Goal: Task Accomplishment & Management: Complete application form

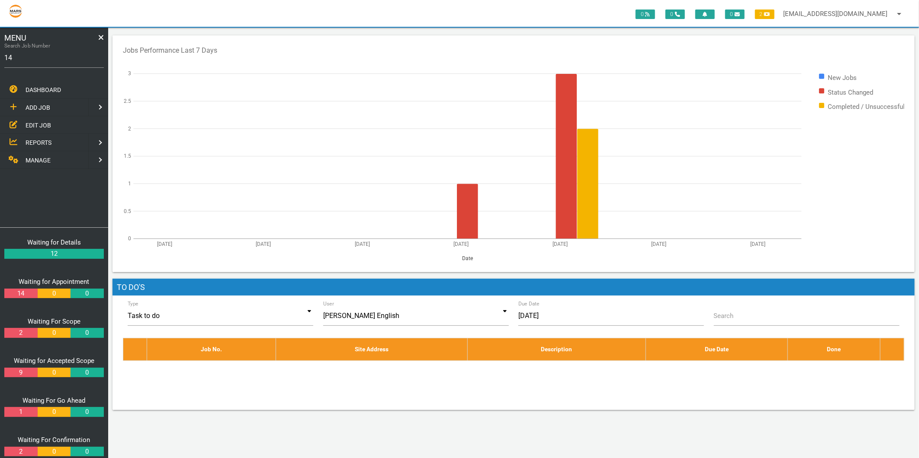
type input "1"
type input "1746"
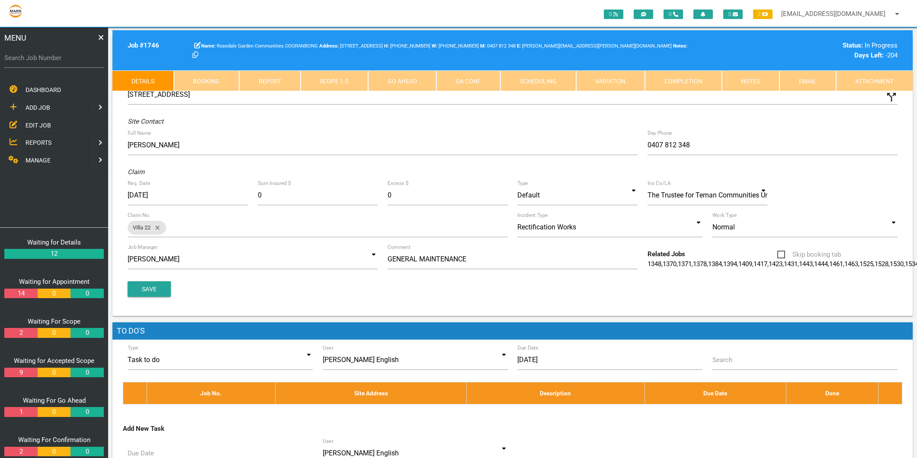
click at [239, 88] on link "Report" at bounding box center [269, 80] width 61 height 21
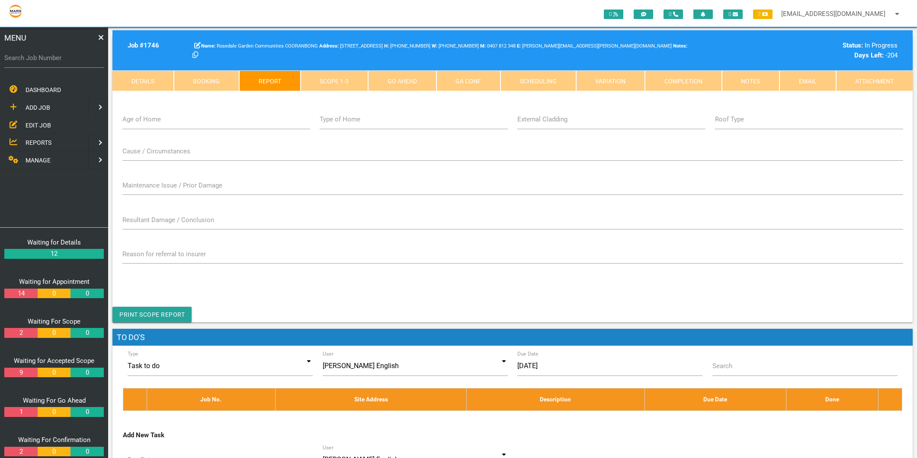
click at [297, 86] on link "Report" at bounding box center [269, 80] width 61 height 21
click at [326, 80] on link "Scope 1 - 3" at bounding box center [335, 80] width 68 height 21
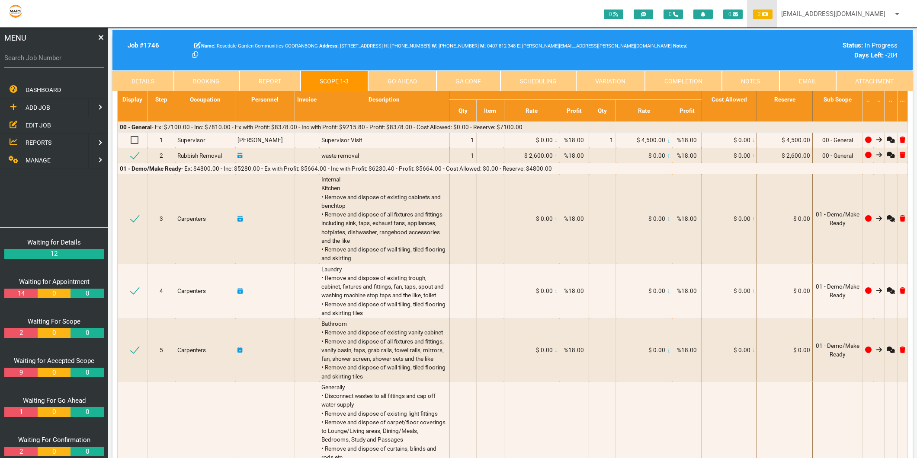
click at [759, 16] on span "2" at bounding box center [762, 15] width 19 height 10
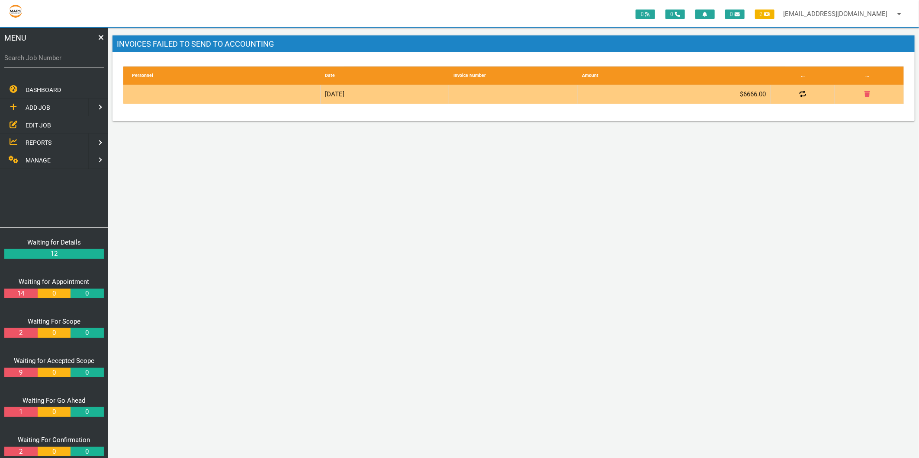
click at [243, 100] on div at bounding box center [224, 94] width 193 height 19
click at [800, 97] on icon at bounding box center [802, 94] width 6 height 6
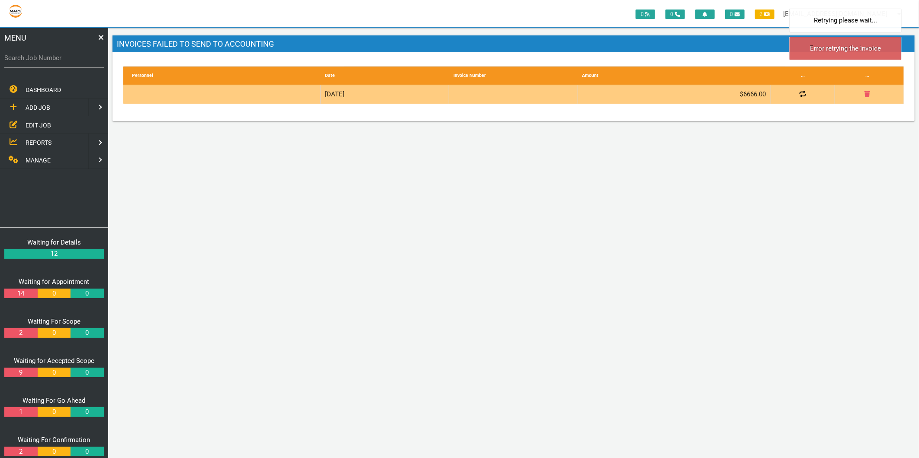
click at [800, 97] on icon at bounding box center [802, 94] width 6 height 6
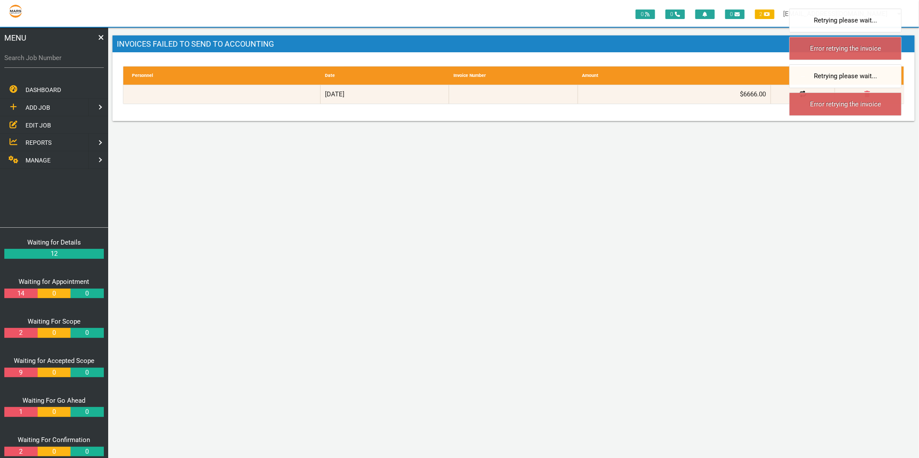
click at [48, 54] on label "Search Job Number" at bounding box center [53, 58] width 99 height 10
click at [48, 54] on input "Search Job Number" at bounding box center [53, 58] width 99 height 20
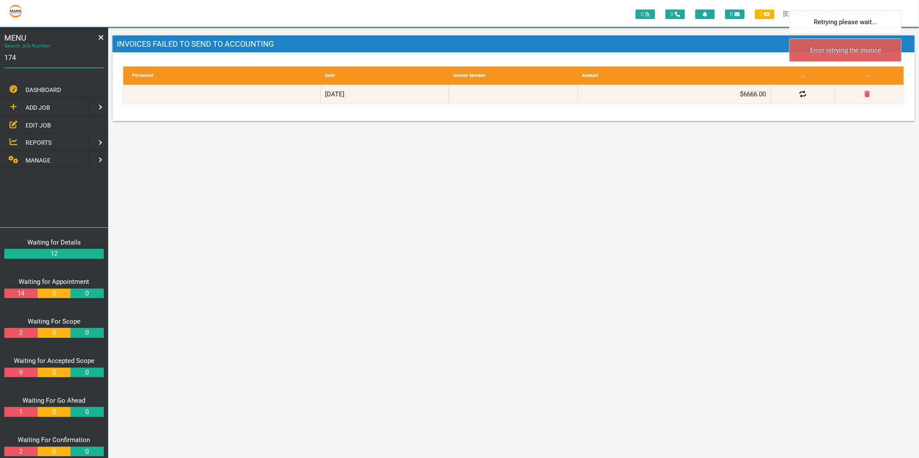
type input "1746"
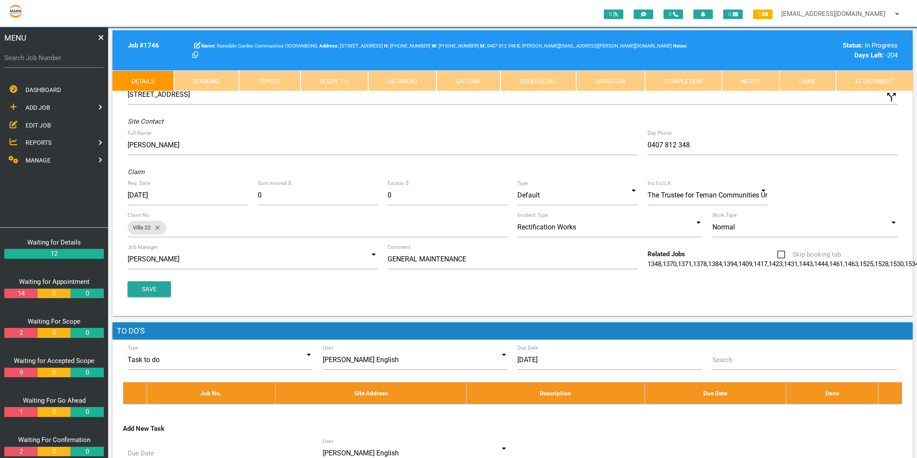
click at [345, 80] on link "Scope 1 - 3" at bounding box center [335, 80] width 68 height 21
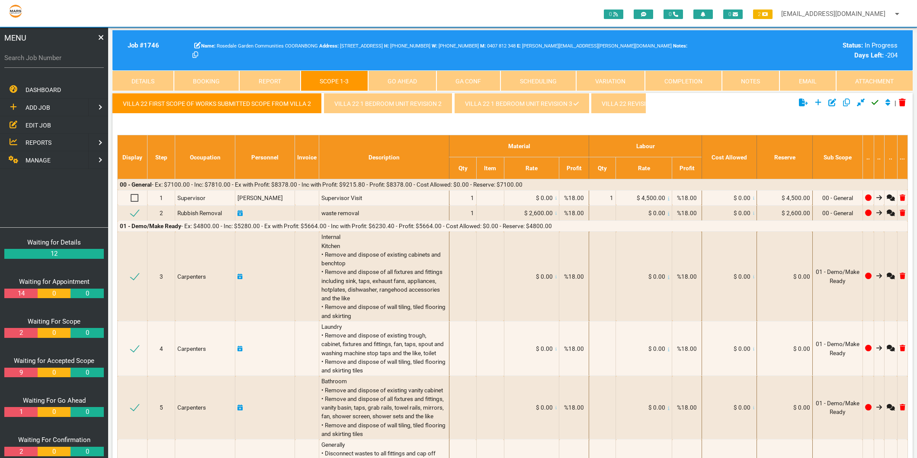
click at [499, 98] on link "Villa 22 1 Bedroom Unit revision 3" at bounding box center [521, 103] width 135 height 21
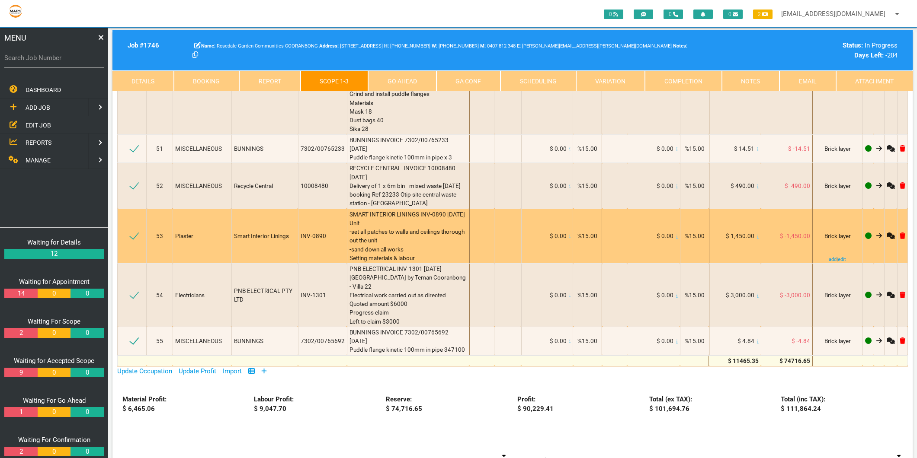
scroll to position [4420, 0]
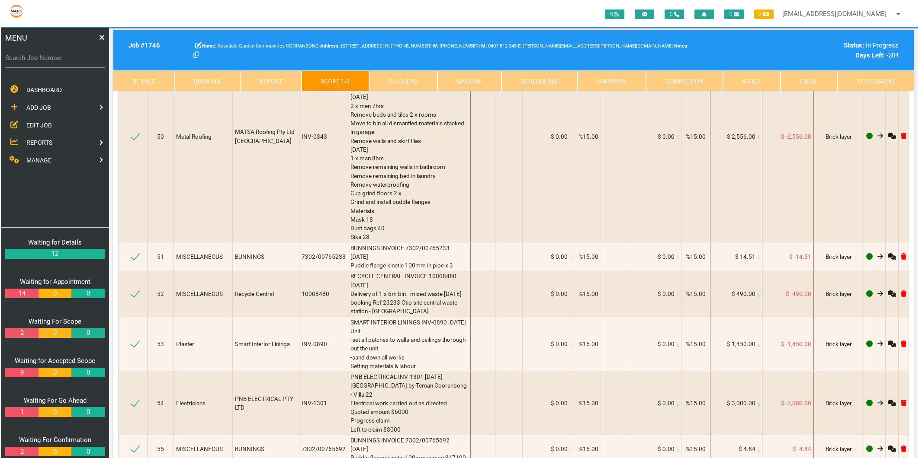
scroll to position [0, 0]
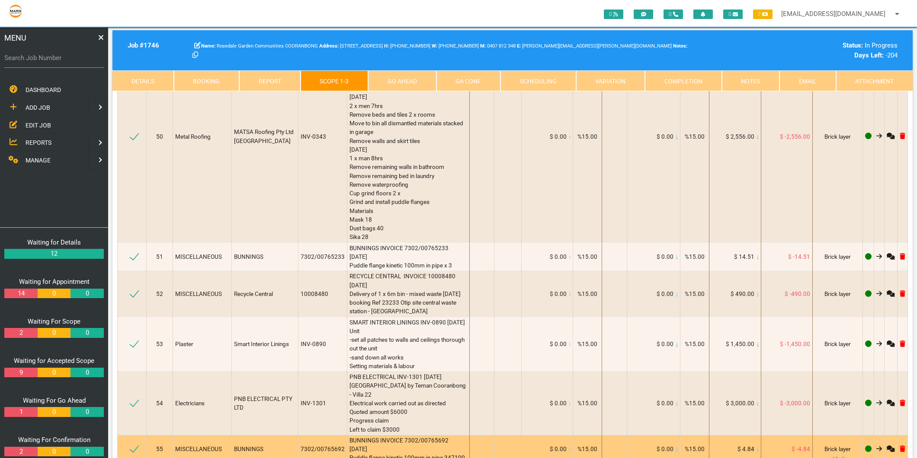
type textarea "NHS INVOICE 27122654 [DATE] 6mm Villaboard 1350 x 3600 6mm Villaboard 1350x2400…"
click at [378, 437] on span "BUNNINGS INVOICE 7302/00765692 [DATE] Puddle flange kinetic 100mm in pipe 347100" at bounding box center [406, 449] width 115 height 25
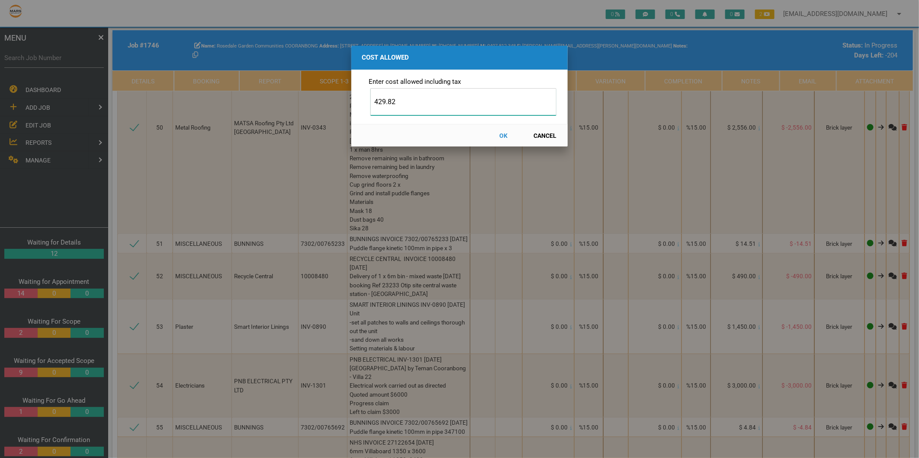
type input "429.82"
click at [502, 135] on button "OK" at bounding box center [503, 135] width 38 height 15
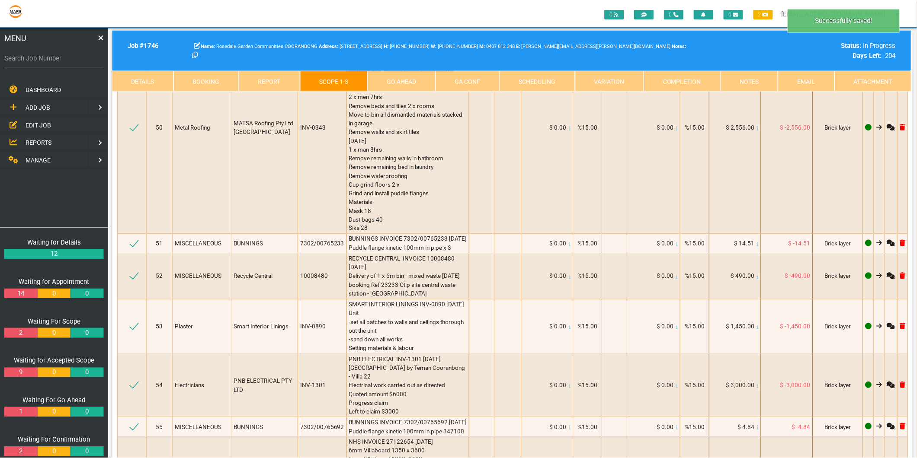
scroll to position [4429, 0]
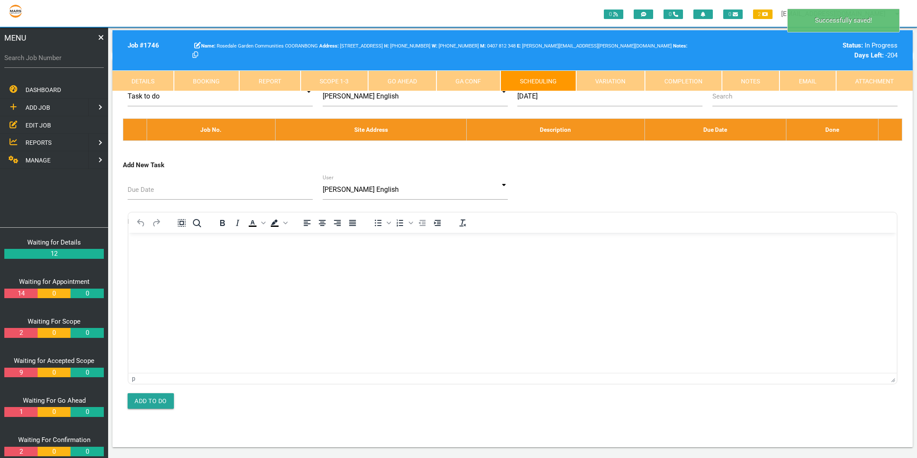
scroll to position [0, 0]
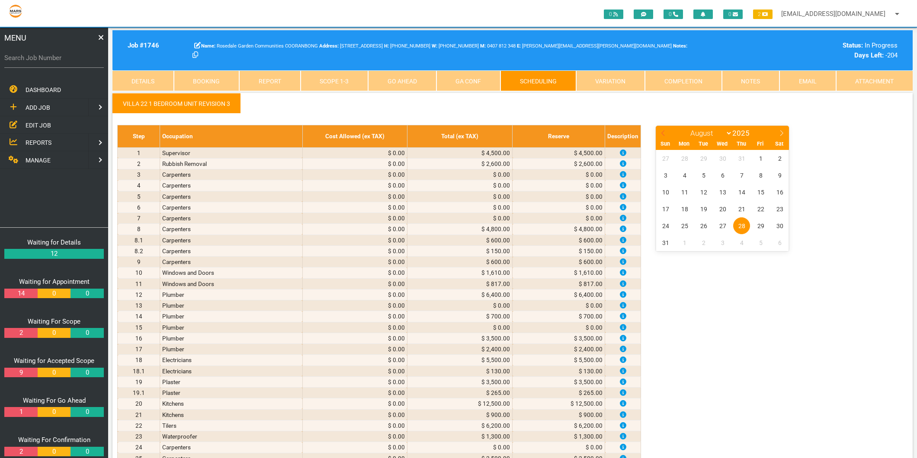
click at [660, 132] on icon at bounding box center [663, 133] width 6 height 6
select select "6"
click at [721, 192] on span "16" at bounding box center [722, 192] width 17 height 17
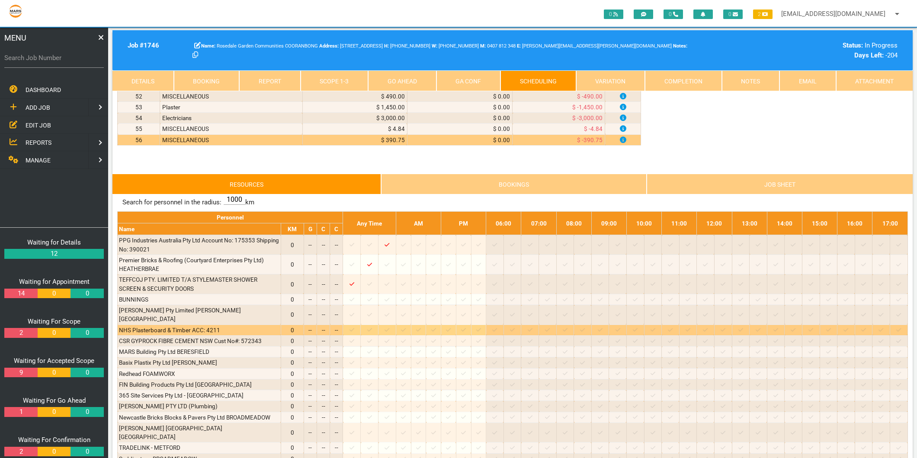
click at [406, 327] on icon at bounding box center [403, 330] width 5 height 6
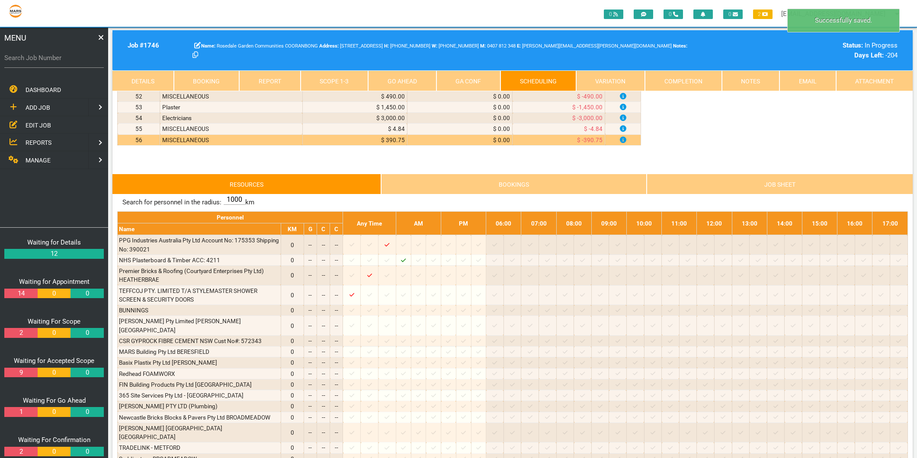
click at [326, 78] on link "Scope 1 - 3" at bounding box center [335, 80] width 68 height 21
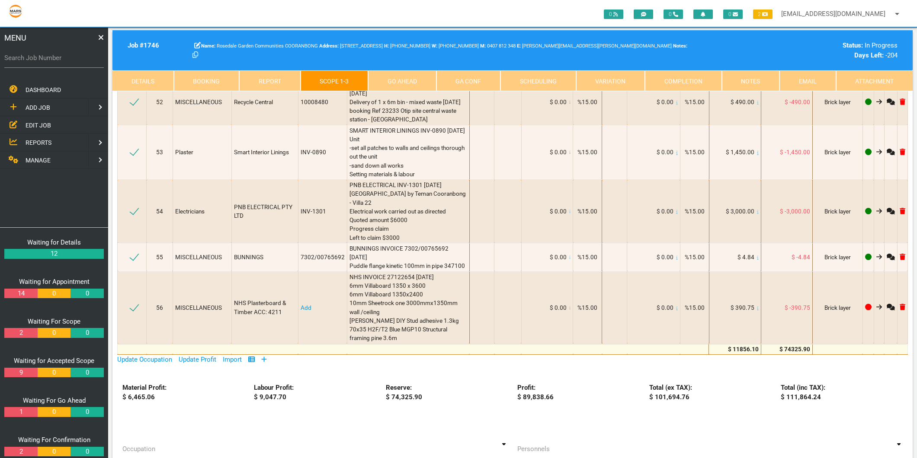
scroll to position [4516, 0]
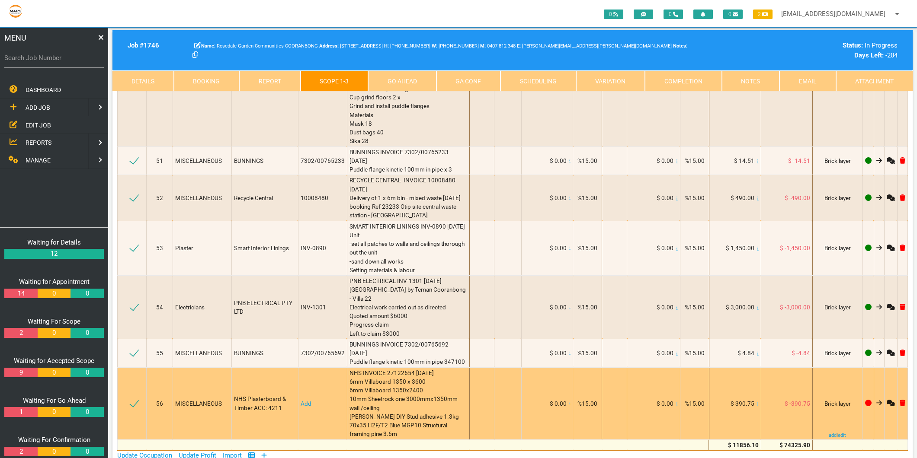
click at [301, 400] on link "Add" at bounding box center [306, 403] width 11 height 7
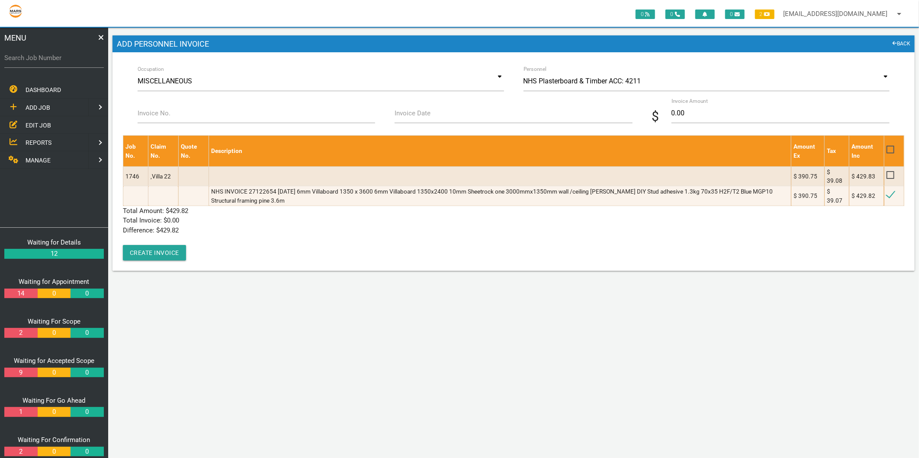
click at [217, 124] on div "Invoice No." at bounding box center [256, 114] width 247 height 23
click at [214, 115] on input "Invoice No." at bounding box center [256, 113] width 237 height 20
type input "2712264"
click at [413, 110] on label "Invoice Date" at bounding box center [412, 114] width 36 height 10
click at [413, 110] on input "Invoice Date" at bounding box center [512, 113] width 237 height 20
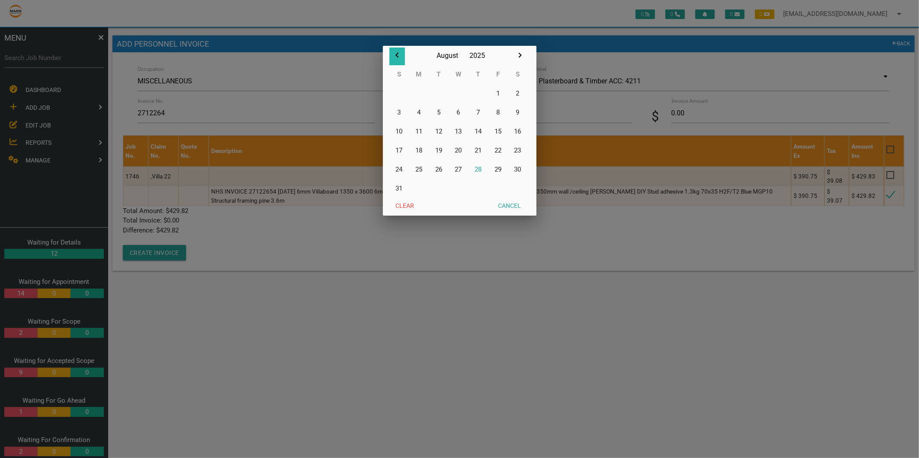
click at [400, 57] on icon "button" at bounding box center [397, 55] width 10 height 10
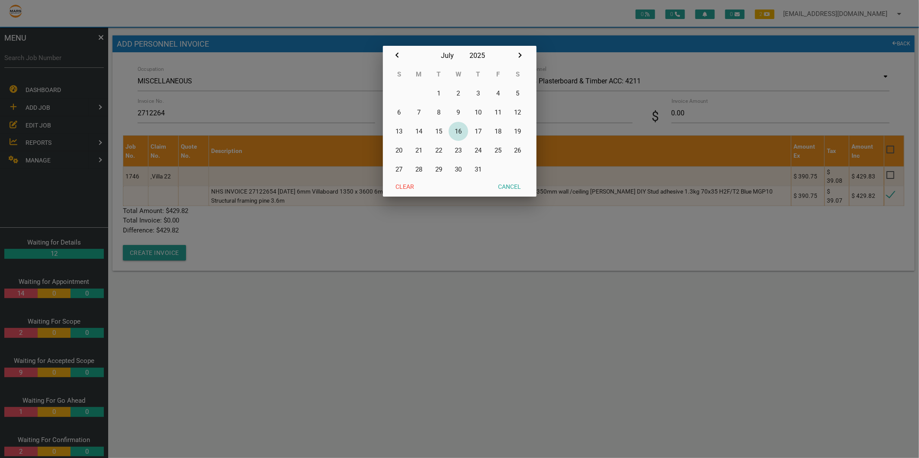
click at [461, 128] on button "16" at bounding box center [458, 131] width 20 height 19
type input "[DATE]"
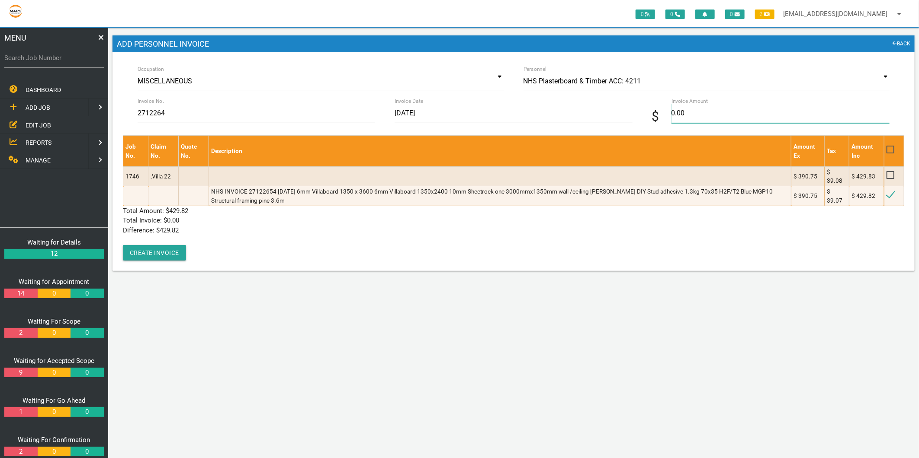
click at [688, 117] on input "0.00" at bounding box center [780, 113] width 218 height 20
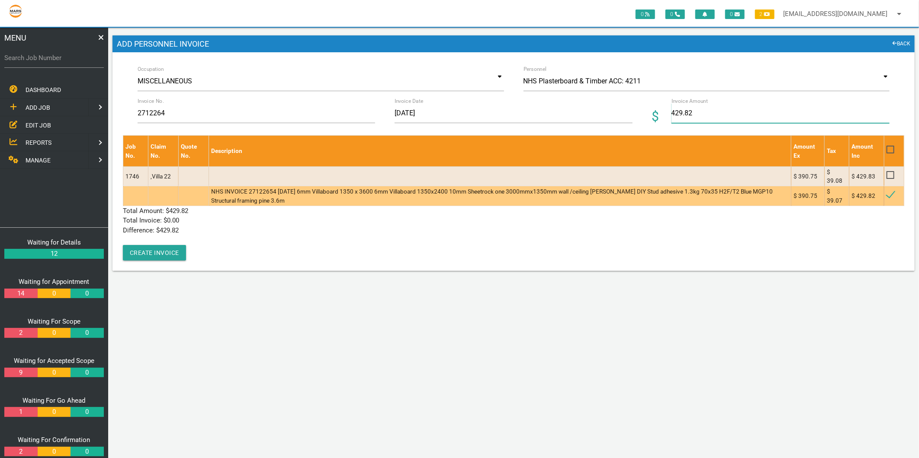
type input "429.82"
click at [350, 196] on td "NHS INVOICE 27122654 [DATE] 6mm Villaboard 1350 x 3600 6mm Villaboard 1350x2400…" at bounding box center [500, 196] width 582 height 20
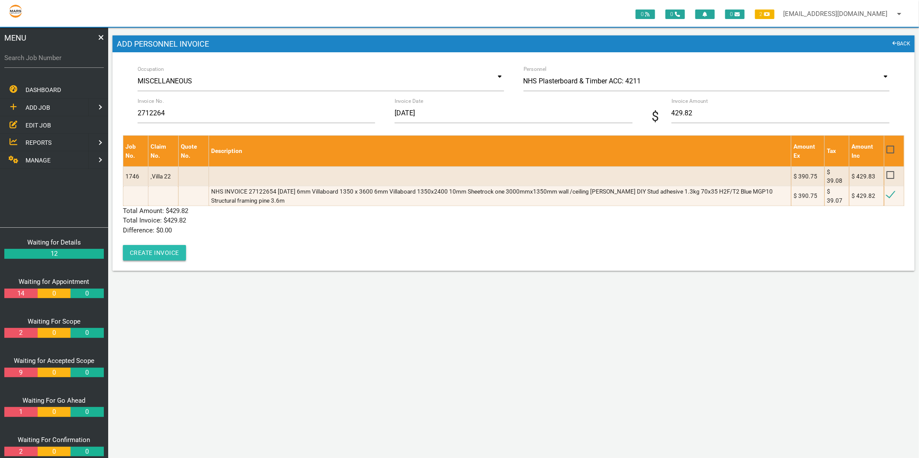
click at [163, 254] on button "Create Invoice" at bounding box center [154, 253] width 63 height 16
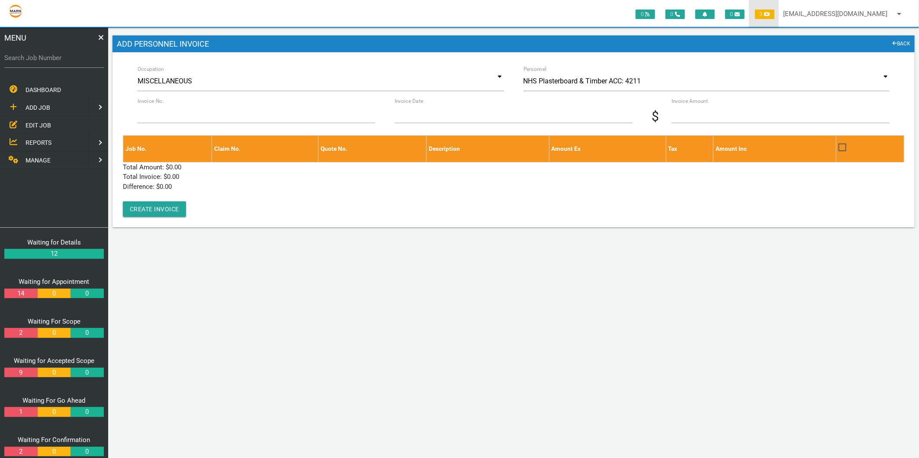
click at [762, 13] on span "3" at bounding box center [764, 15] width 19 height 10
